Goal: Task Accomplishment & Management: Understand process/instructions

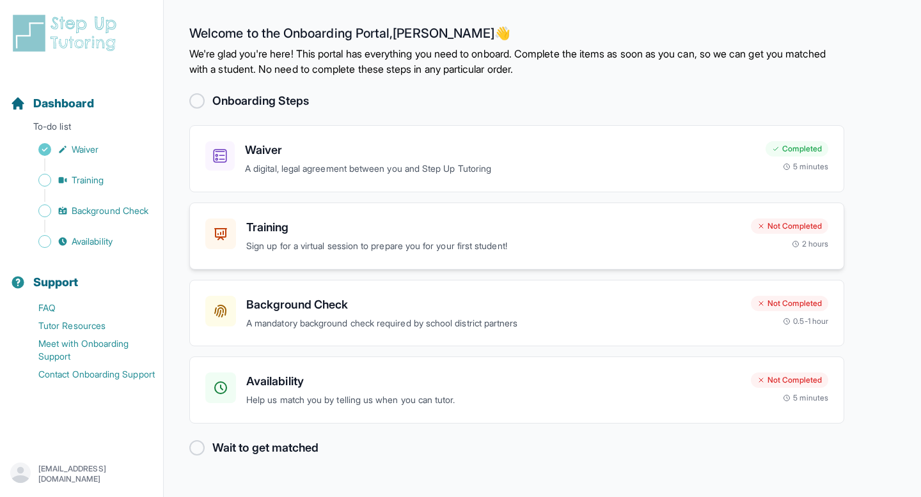
click at [537, 263] on div "Training Sign up for a virtual session to prepare you for your first student! N…" at bounding box center [516, 236] width 655 height 67
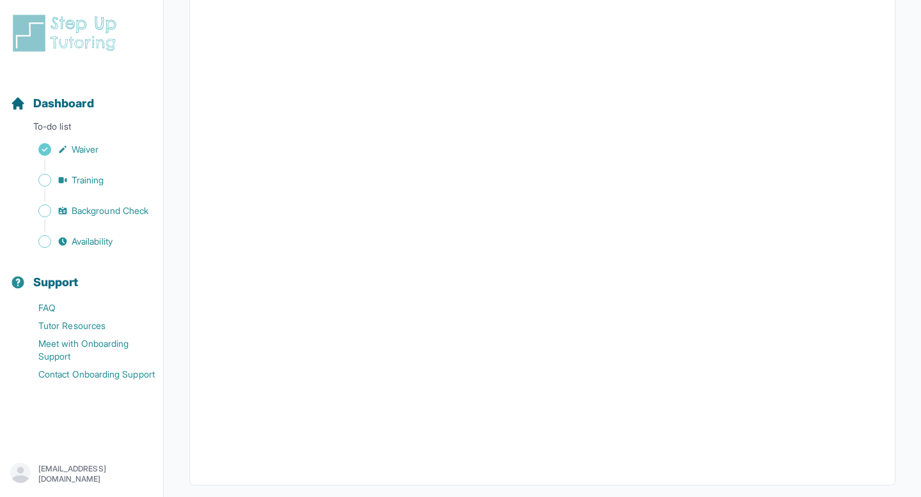
scroll to position [320, 0]
click at [61, 108] on span "Dashboard" at bounding box center [63, 104] width 61 height 18
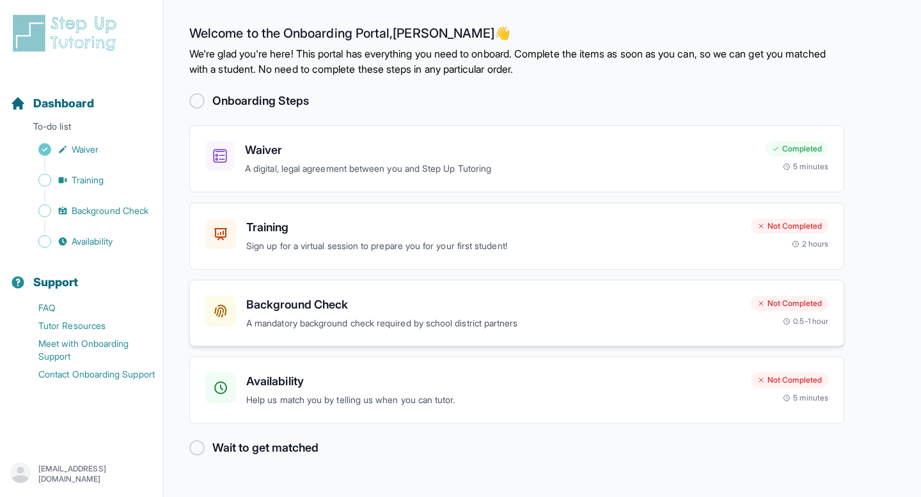
click at [492, 333] on div "Background Check A mandatory background check required by school district partn…" at bounding box center [516, 313] width 655 height 67
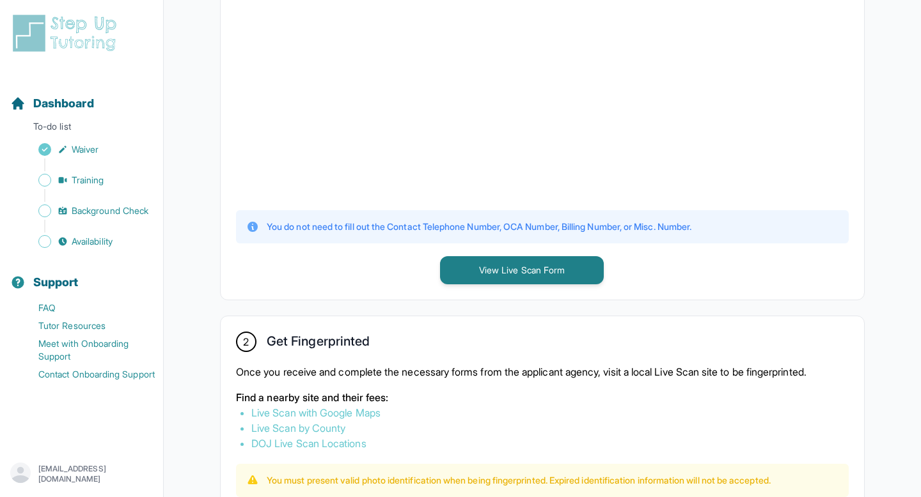
scroll to position [454, 0]
